Goal: Task Accomplishment & Management: Use online tool/utility

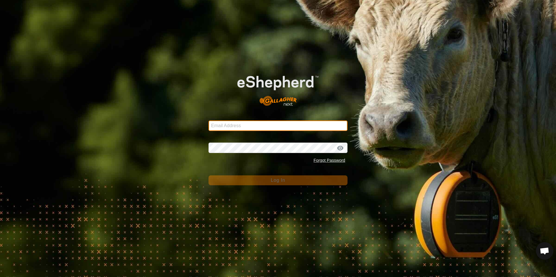
type input "[EMAIL_ADDRESS][DOMAIN_NAME]"
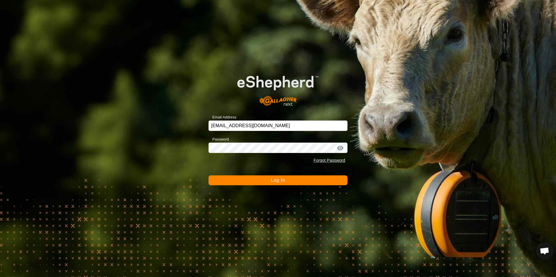
click at [261, 181] on button "Log In" at bounding box center [278, 181] width 139 height 10
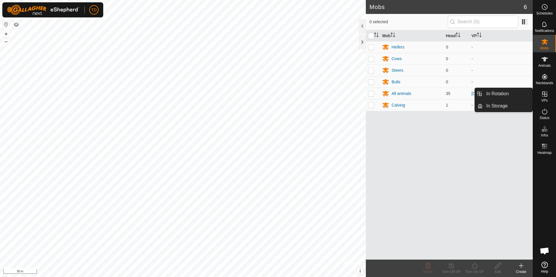
click at [545, 96] on icon at bounding box center [544, 94] width 5 height 5
click at [511, 93] on link "In Rotation" at bounding box center [508, 94] width 50 height 12
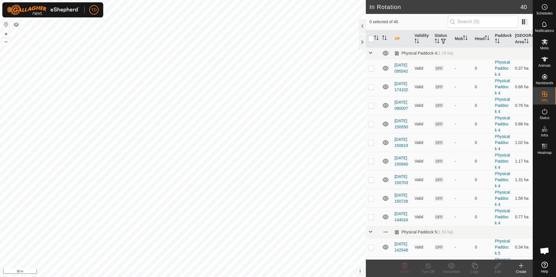
click at [519, 267] on icon at bounding box center [521, 266] width 7 height 7
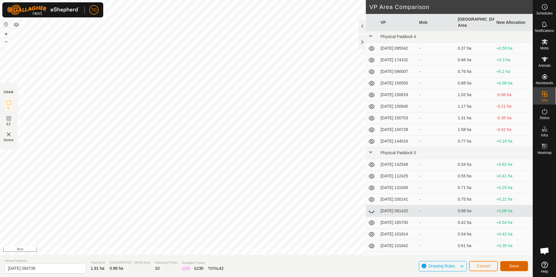
click at [516, 266] on span "Save" at bounding box center [514, 266] width 10 height 5
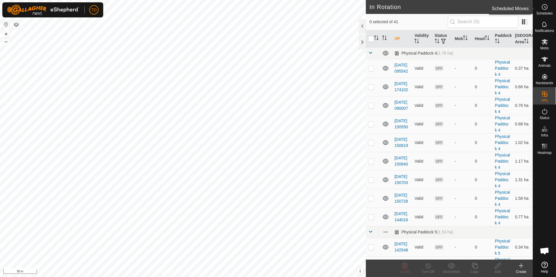
click at [546, 11] on es-schedule-vp-svg-icon at bounding box center [544, 6] width 10 height 9
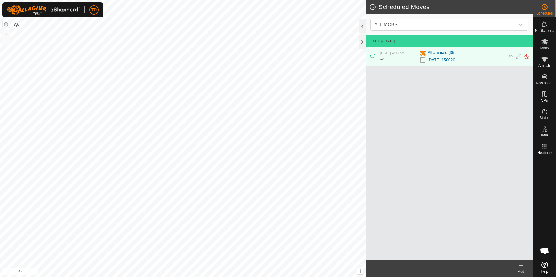
click at [521, 266] on icon at bounding box center [521, 266] width 4 height 0
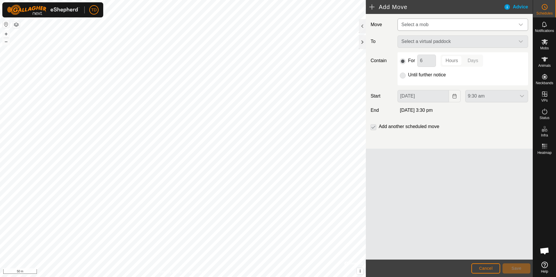
click at [520, 23] on icon "dropdown trigger" at bounding box center [521, 24] width 5 height 5
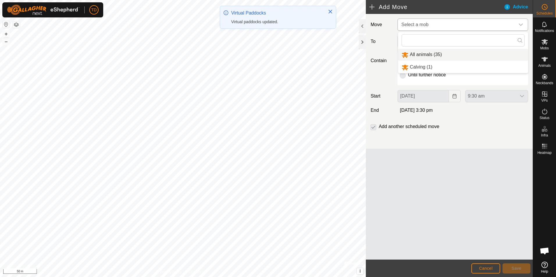
click at [431, 54] on li "All animals (35)" at bounding box center [463, 55] width 130 height 12
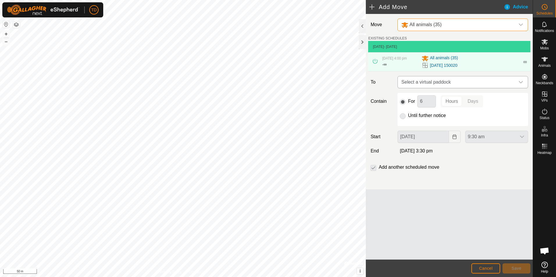
click at [520, 82] on icon "dropdown trigger" at bounding box center [521, 82] width 4 height 2
click at [425, 124] on li "[DATE] 084738 0.96 ha" at bounding box center [462, 124] width 123 height 9
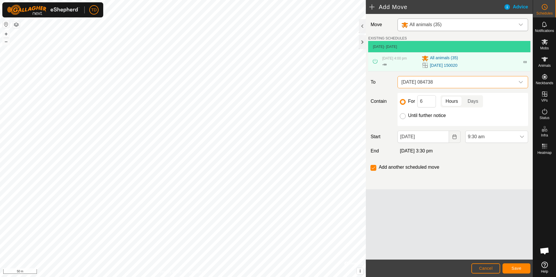
click at [402, 117] on input "Until further notice" at bounding box center [403, 116] width 6 height 6
radio input "true"
checkbox input "false"
click at [520, 272] on button "Save" at bounding box center [517, 269] width 28 height 10
